Goal: Book appointment/travel/reservation

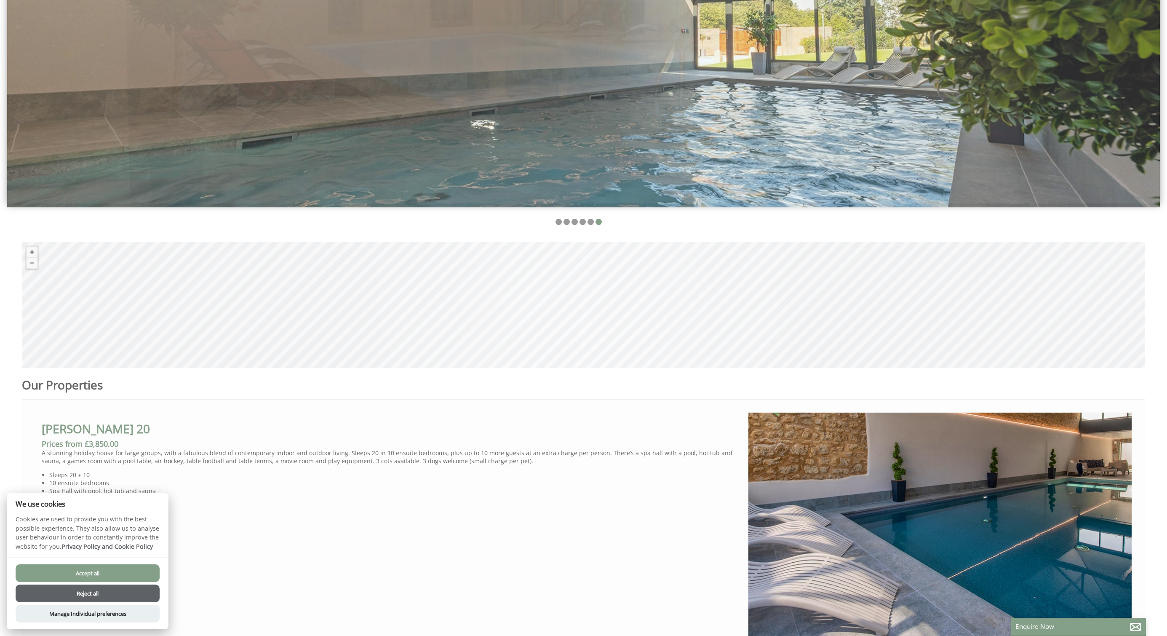
scroll to position [351, 0]
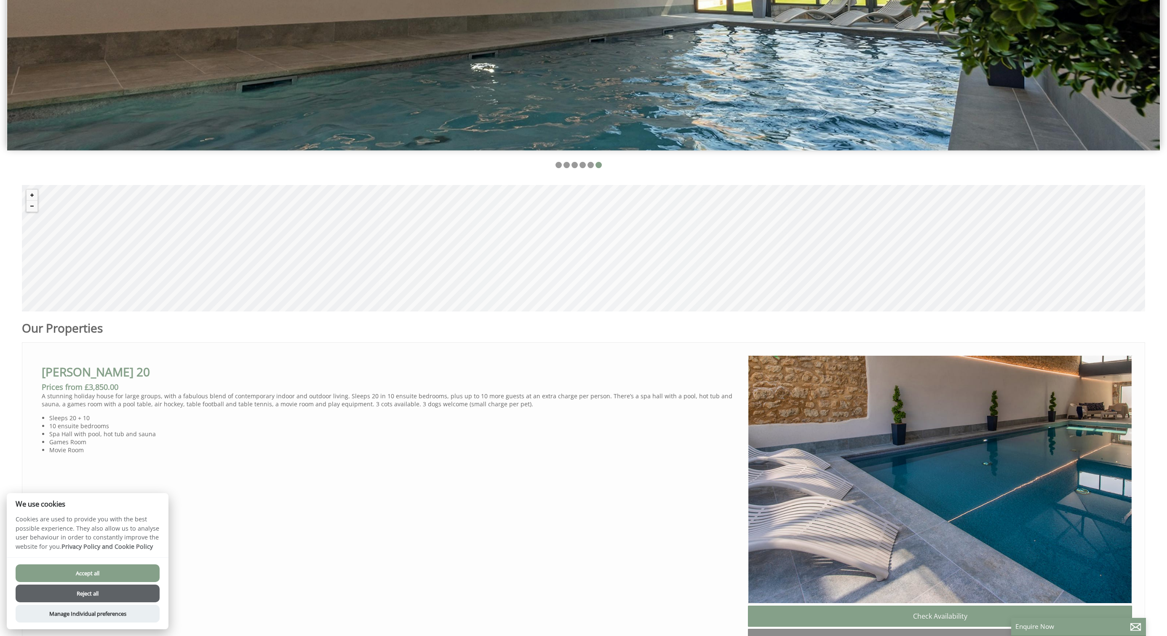
click at [123, 594] on button "Reject all" at bounding box center [88, 593] width 144 height 18
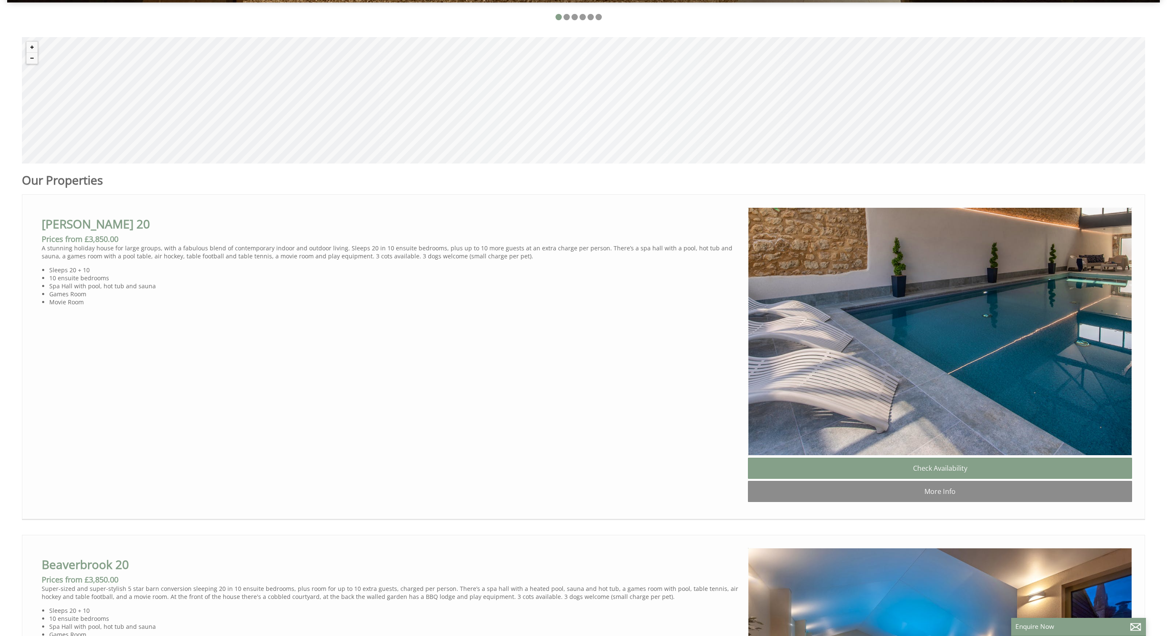
scroll to position [494, 0]
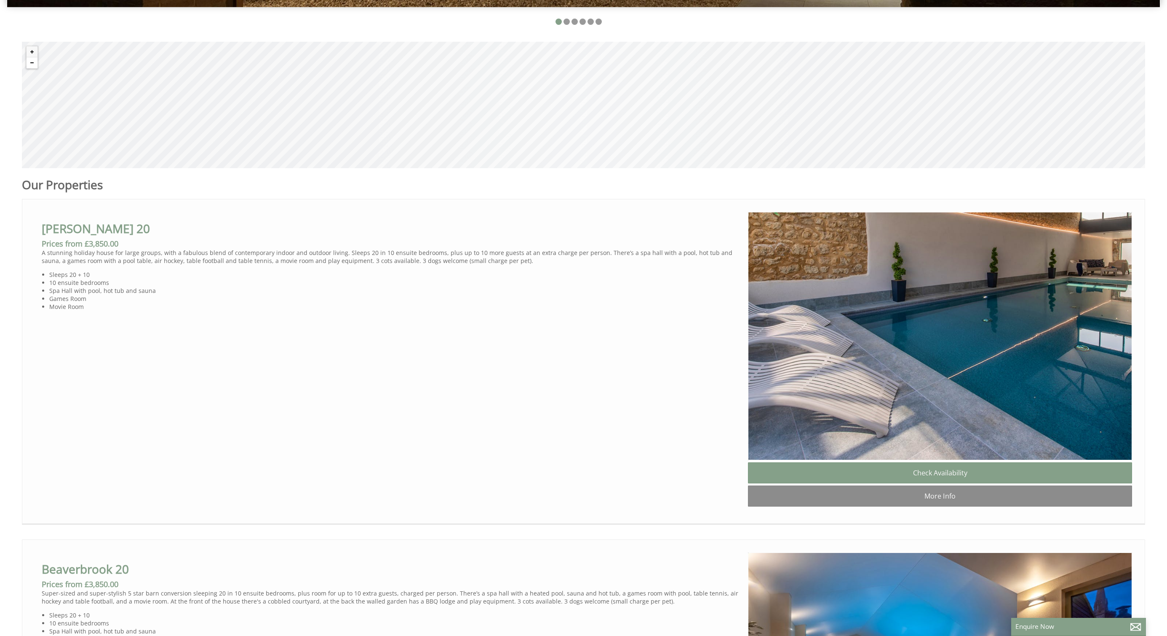
click at [33, 64] on button "Zoom out" at bounding box center [32, 62] width 11 height 11
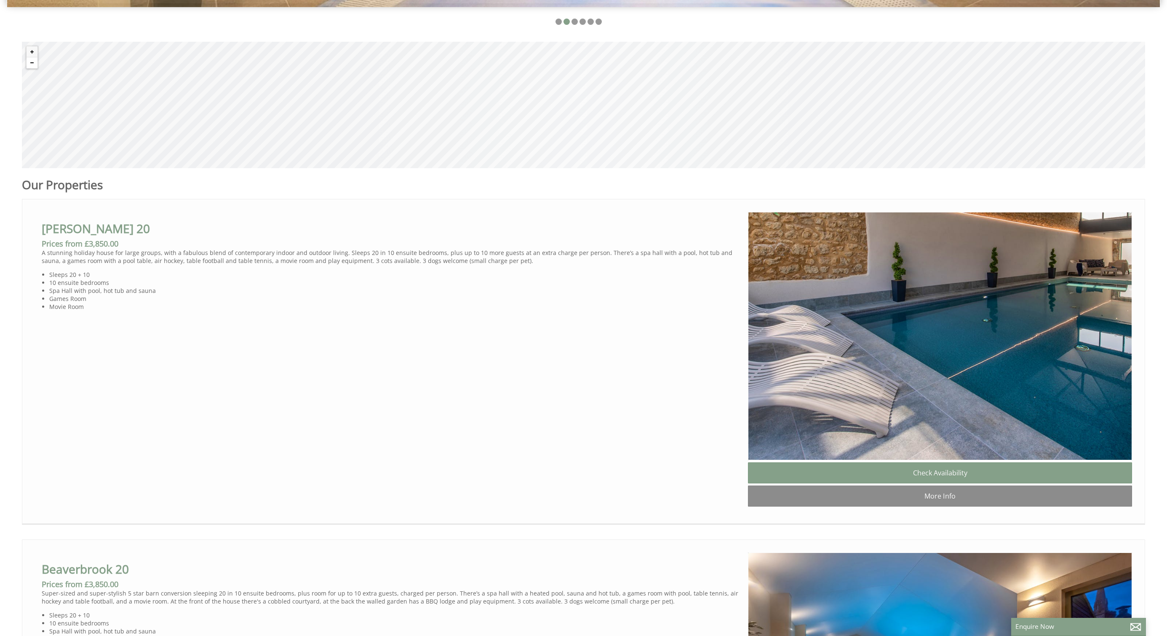
click at [33, 64] on button "Zoom out" at bounding box center [32, 62] width 11 height 11
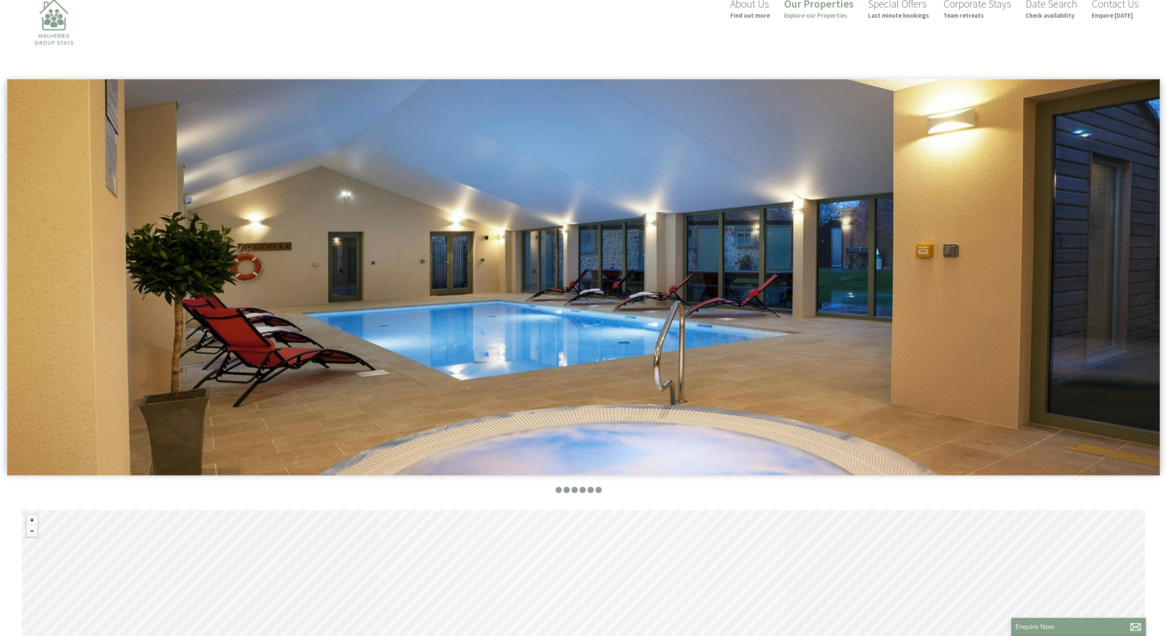
scroll to position [0, 0]
